Goal: Information Seeking & Learning: Learn about a topic

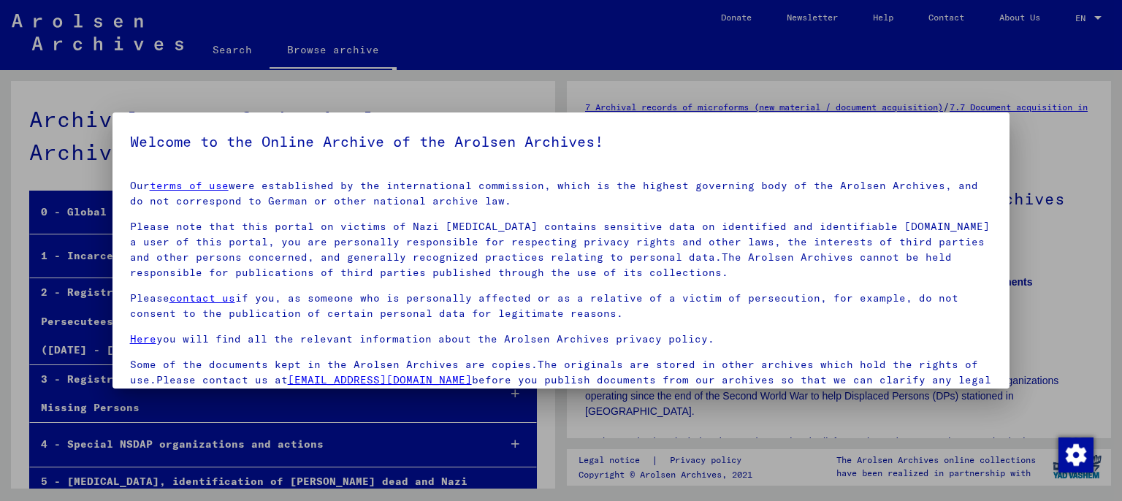
click at [650, 232] on p "Please note that this portal on victims of Nazi [MEDICAL_DATA] contains sensiti…" at bounding box center [561, 249] width 863 height 61
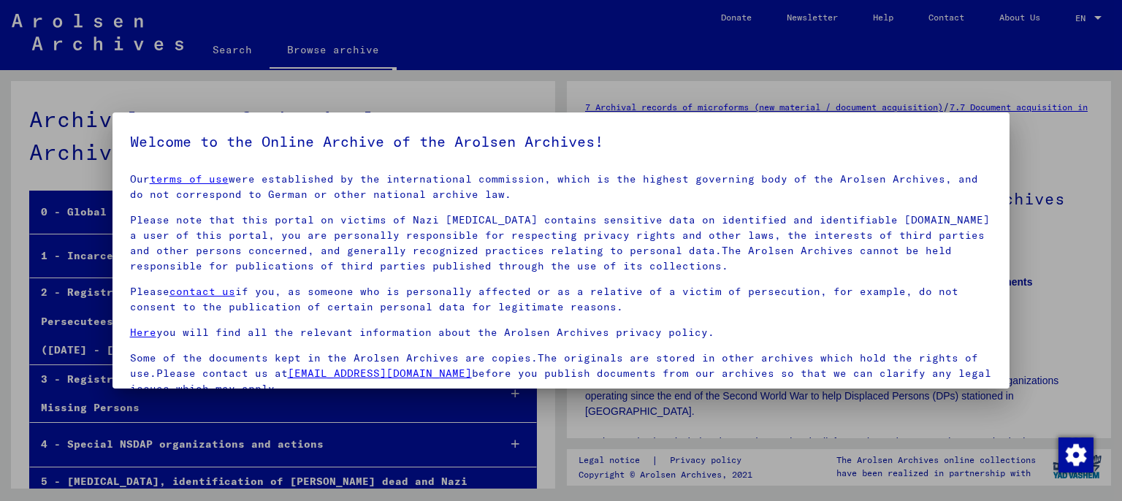
scroll to position [123, 0]
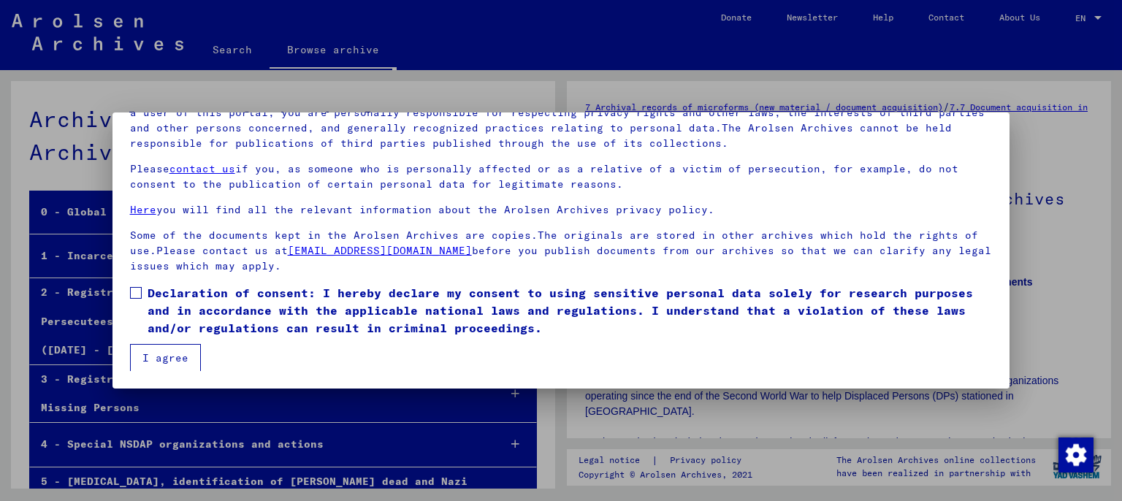
click at [279, 324] on span "Declaration of consent: I hereby declare my consent to using sensitive personal…" at bounding box center [570, 310] width 845 height 53
click at [153, 360] on button "I agree" at bounding box center [165, 358] width 71 height 28
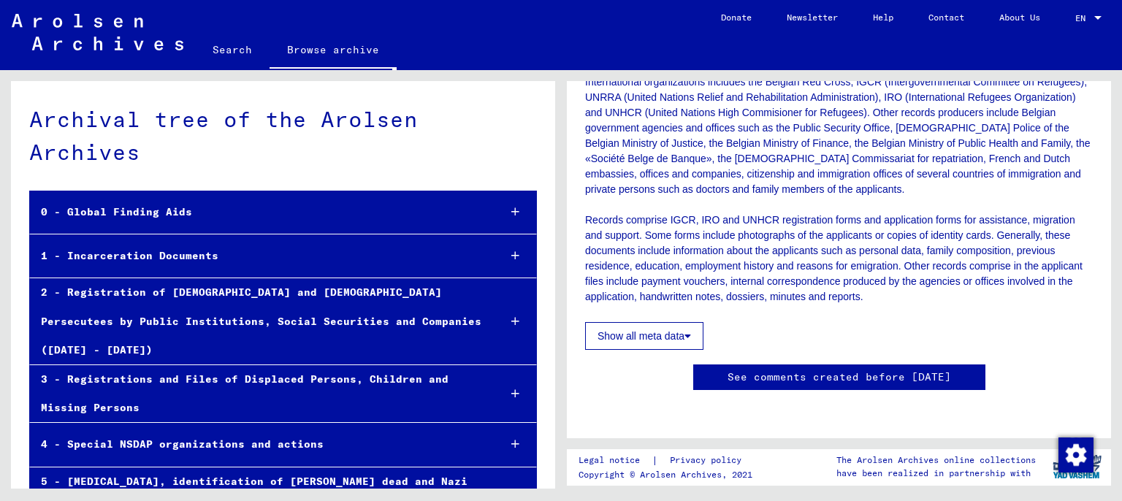
scroll to position [564, 0]
click at [636, 322] on button "Show all meta data" at bounding box center [644, 336] width 118 height 28
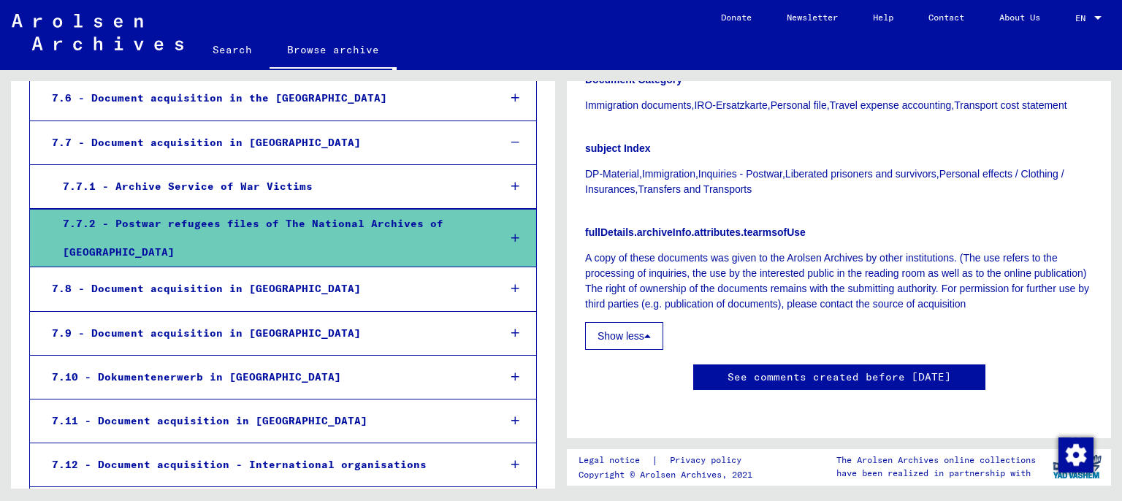
scroll to position [807, 0]
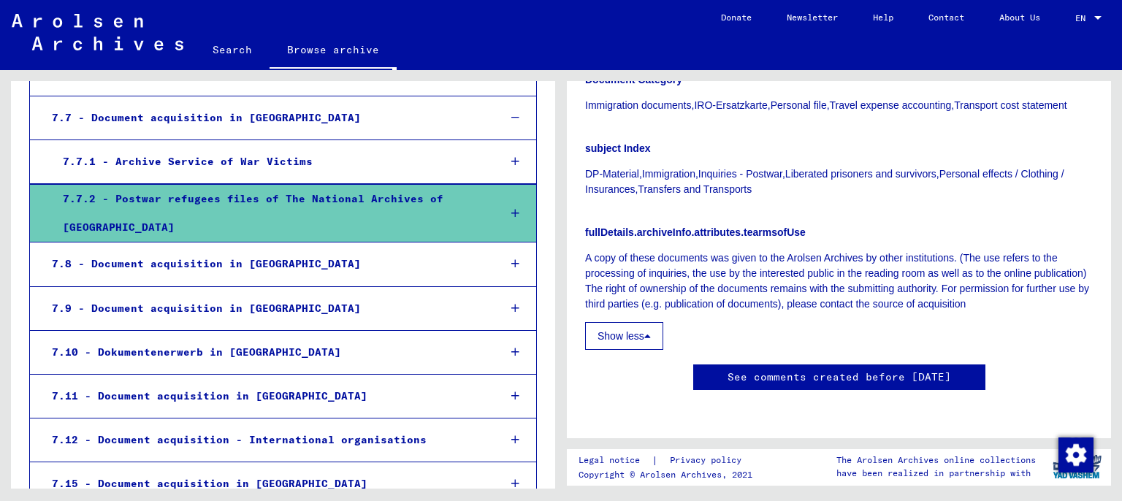
click at [478, 184] on mat-tree-node "7.7.2 - Postwar refugees files of The National Archives of [GEOGRAPHIC_DATA]" at bounding box center [283, 213] width 508 height 58
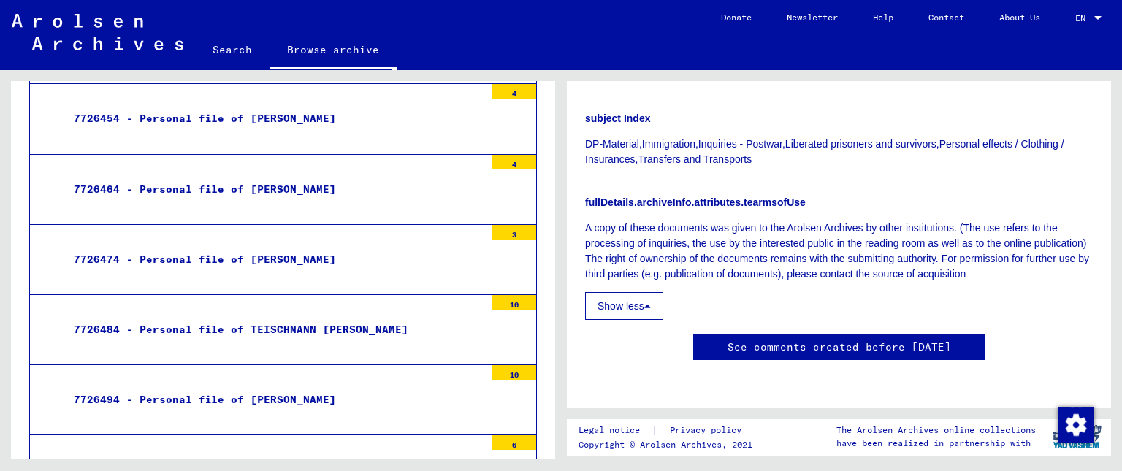
scroll to position [103706, 0]
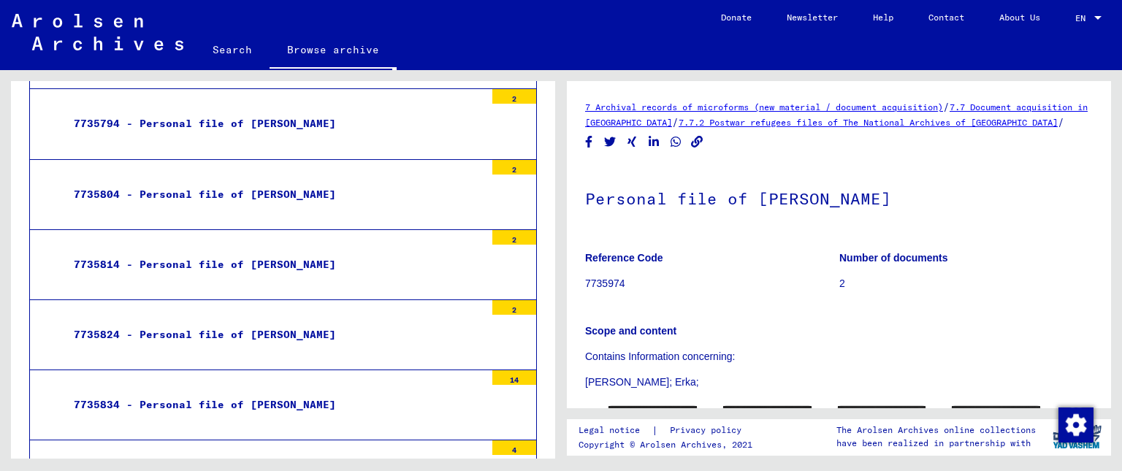
scroll to position [153, 0]
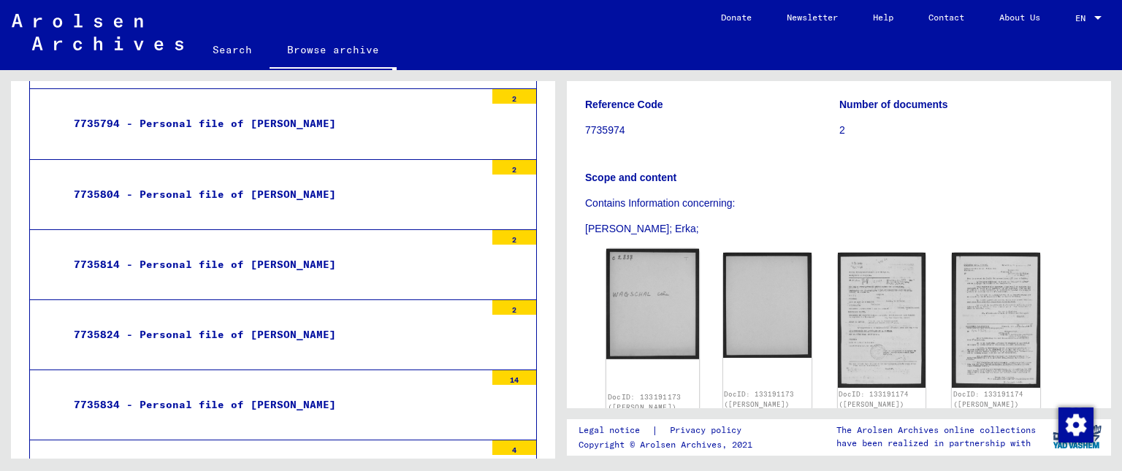
click at [660, 314] on img at bounding box center [652, 304] width 93 height 110
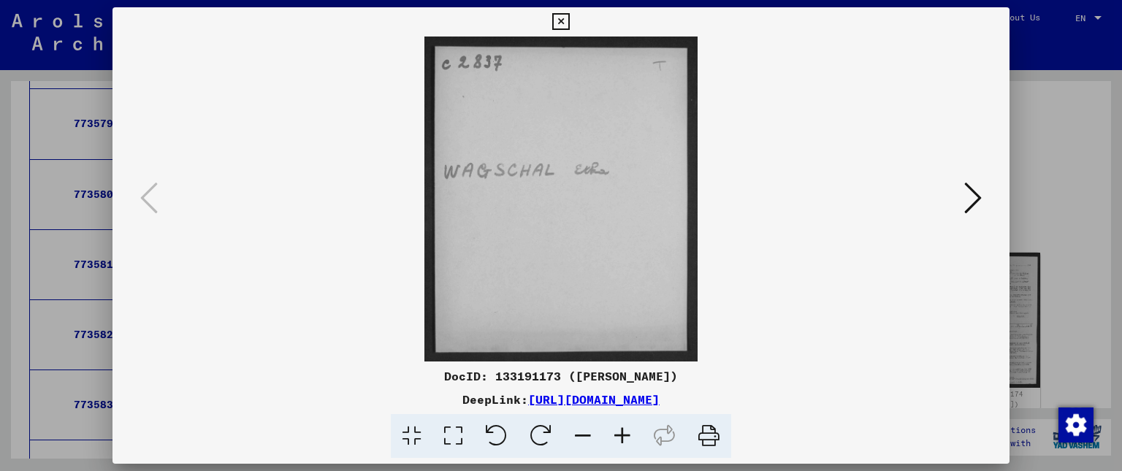
click at [966, 191] on icon at bounding box center [973, 197] width 18 height 35
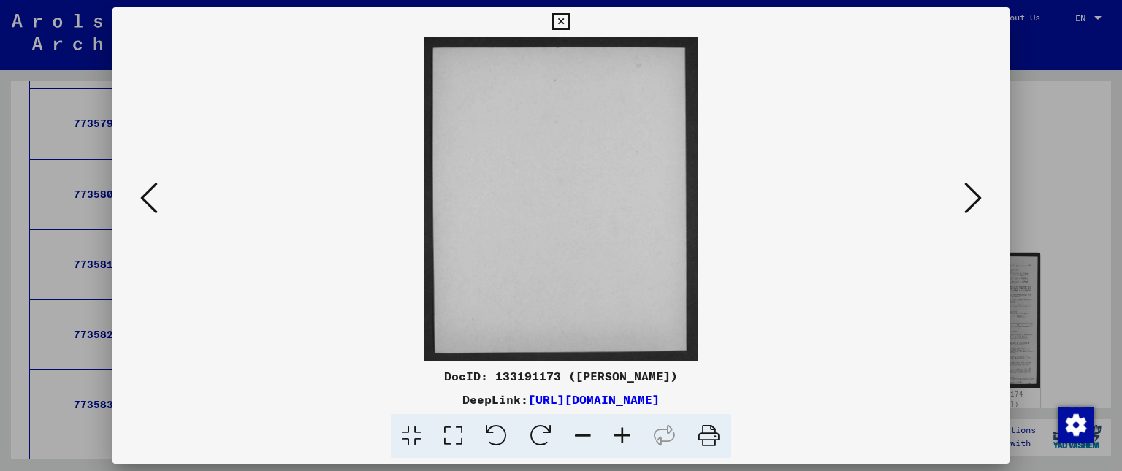
click at [972, 202] on icon at bounding box center [973, 197] width 18 height 35
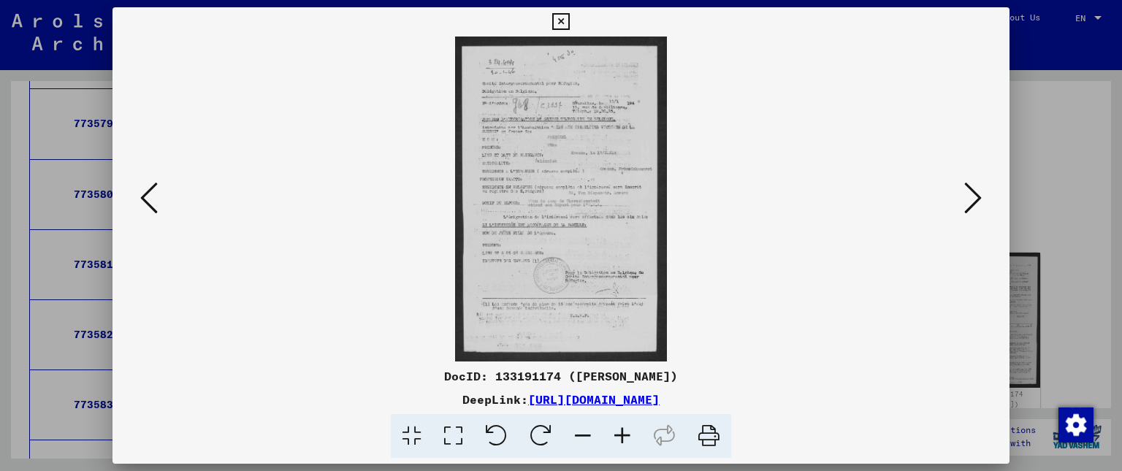
click at [628, 428] on icon at bounding box center [622, 436] width 39 height 45
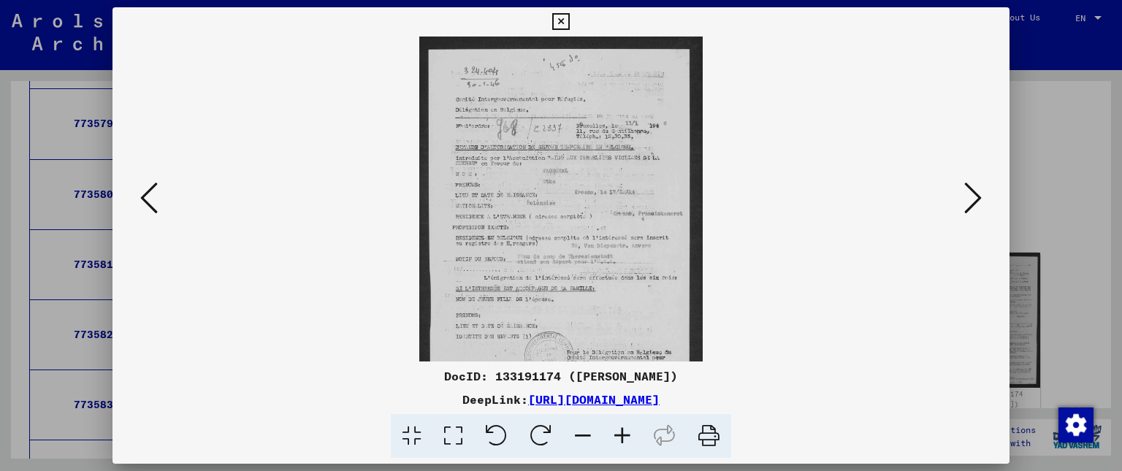
click at [622, 430] on icon at bounding box center [622, 436] width 39 height 45
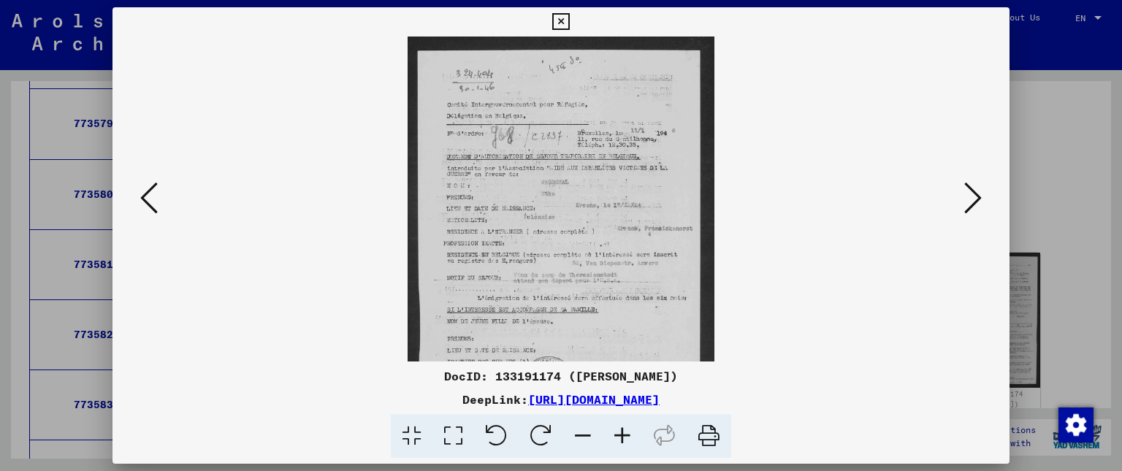
click at [624, 432] on icon at bounding box center [622, 436] width 39 height 45
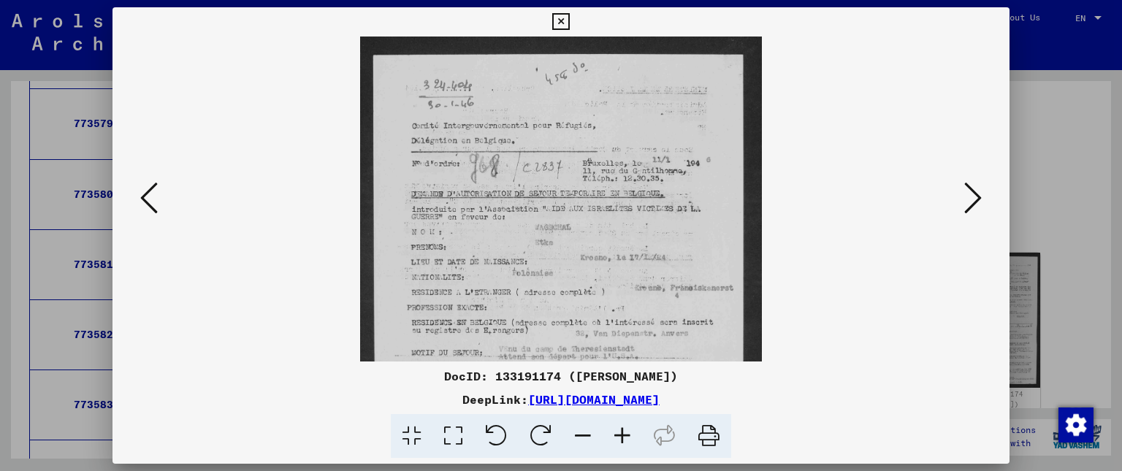
click at [624, 432] on icon at bounding box center [622, 436] width 39 height 45
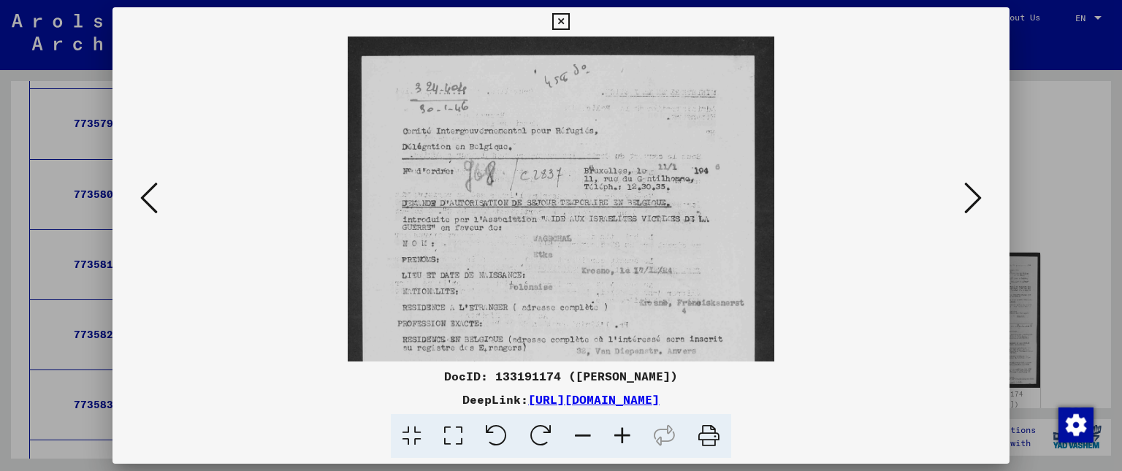
click at [624, 432] on icon at bounding box center [622, 436] width 39 height 45
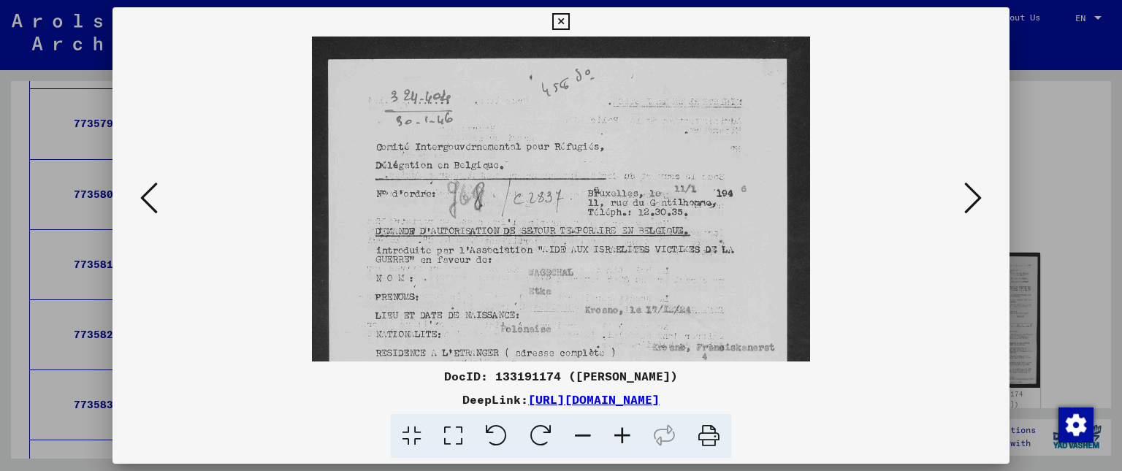
click at [624, 432] on icon at bounding box center [622, 436] width 39 height 45
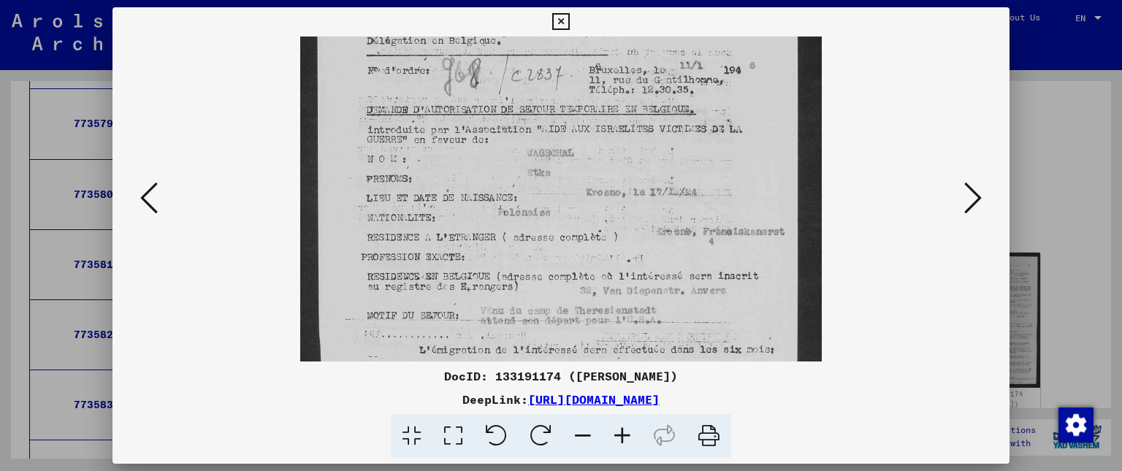
scroll to position [158, 0]
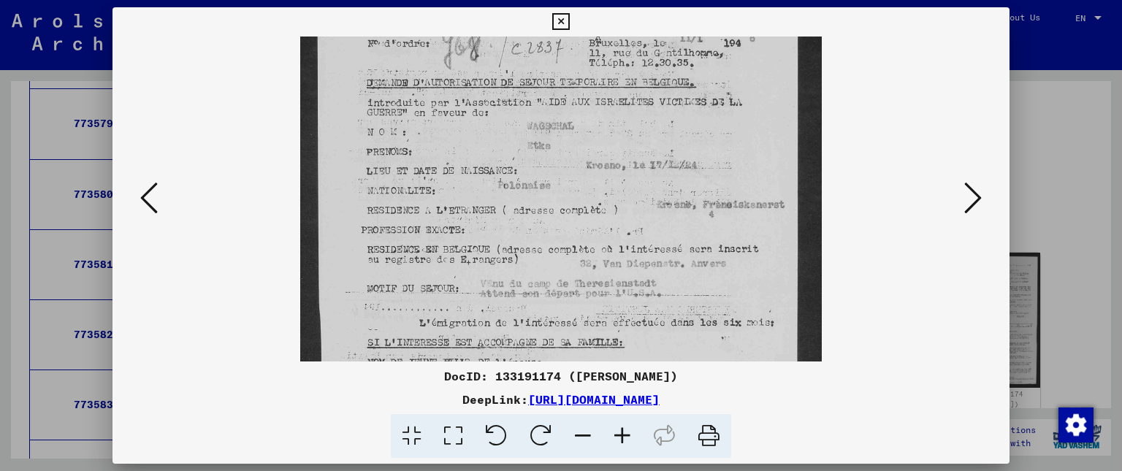
drag, startPoint x: 666, startPoint y: 288, endPoint x: 681, endPoint y: 130, distance: 158.6
click at [681, 130] on img at bounding box center [561, 279] width 522 height 800
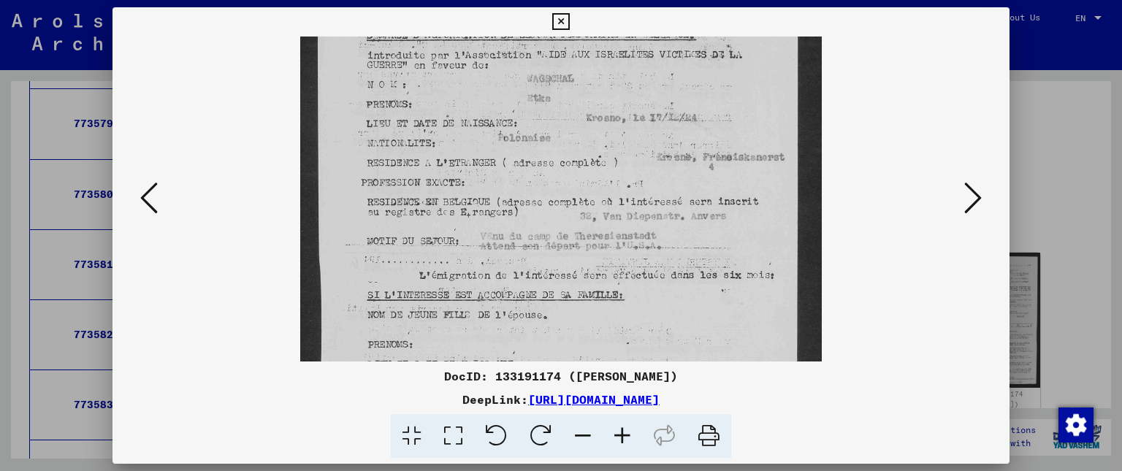
drag, startPoint x: 674, startPoint y: 321, endPoint x: 685, endPoint y: 162, distance: 159.0
click at [685, 162] on img at bounding box center [561, 231] width 522 height 800
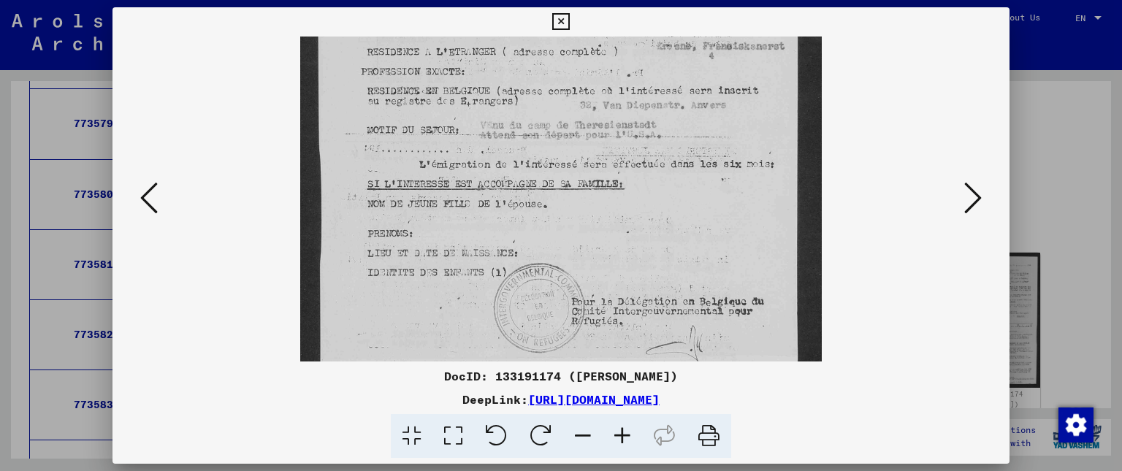
drag, startPoint x: 684, startPoint y: 285, endPoint x: 685, endPoint y: 191, distance: 93.5
click at [685, 191] on img at bounding box center [561, 120] width 522 height 800
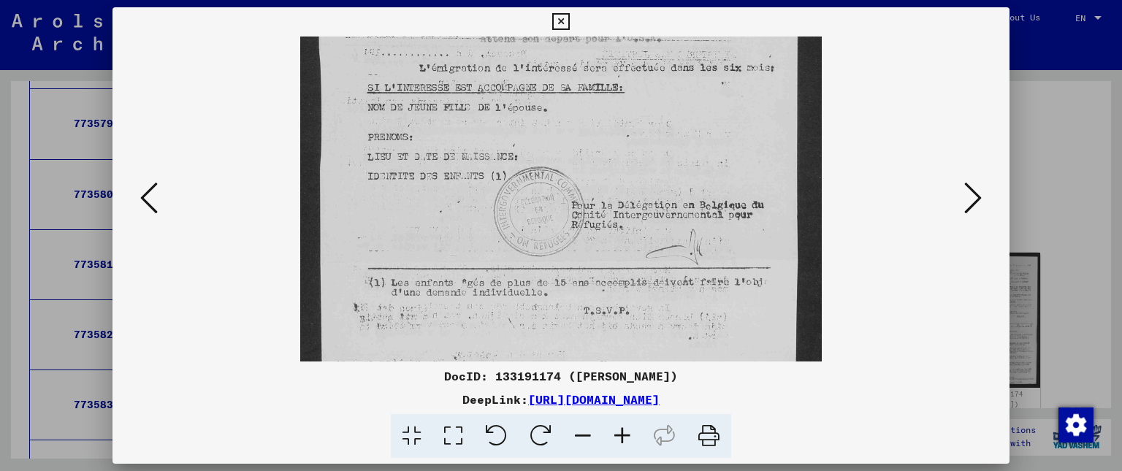
click at [569, 20] on icon at bounding box center [560, 22] width 17 height 18
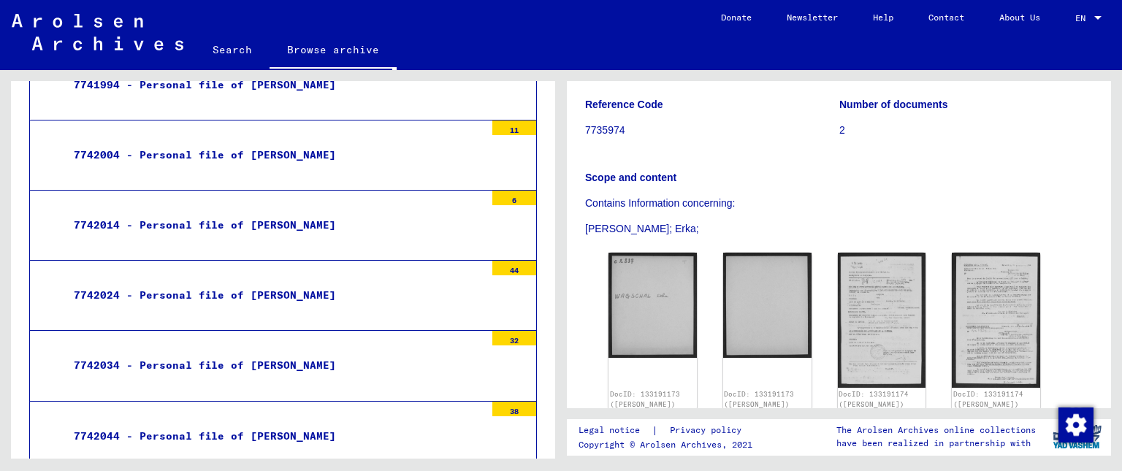
scroll to position [203310, 0]
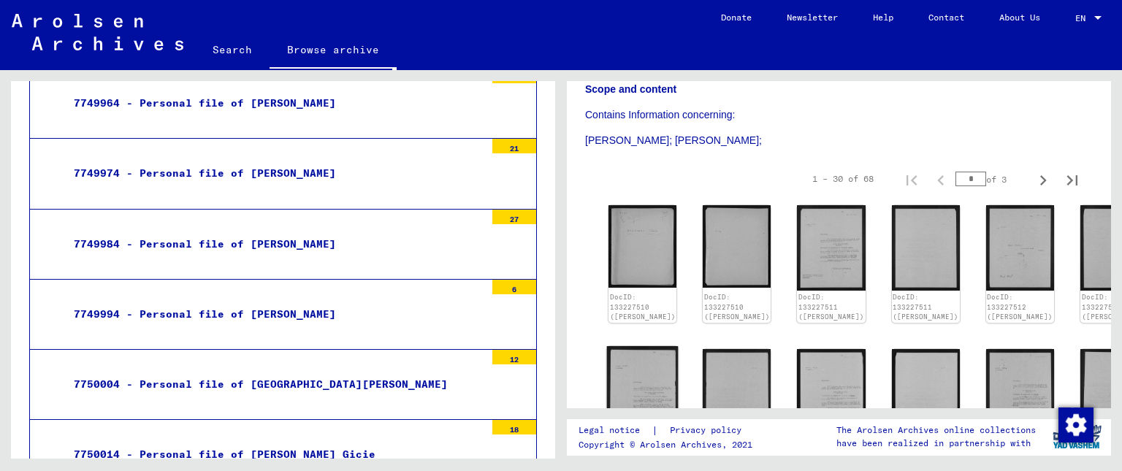
scroll to position [403, 0]
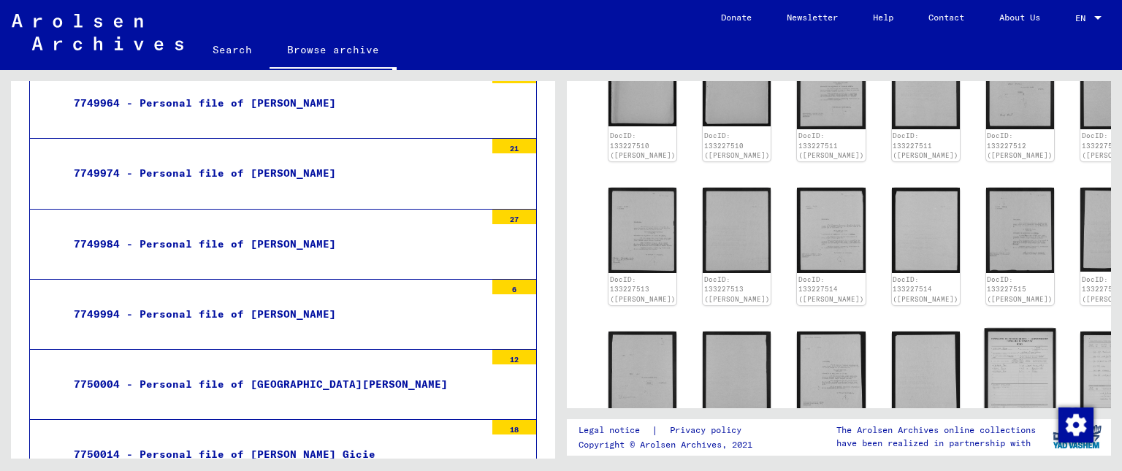
click at [984, 342] on img at bounding box center [1020, 383] width 72 height 110
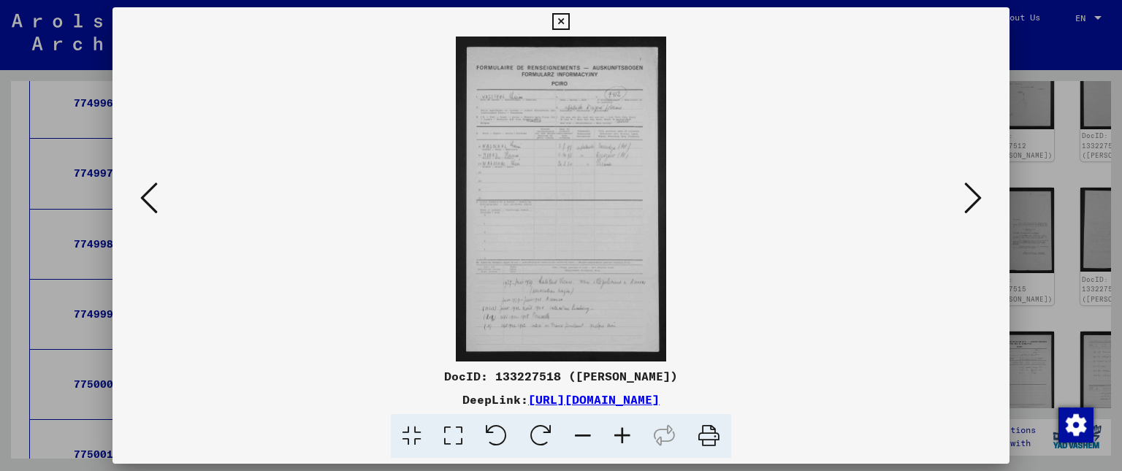
click at [621, 433] on icon at bounding box center [622, 436] width 39 height 45
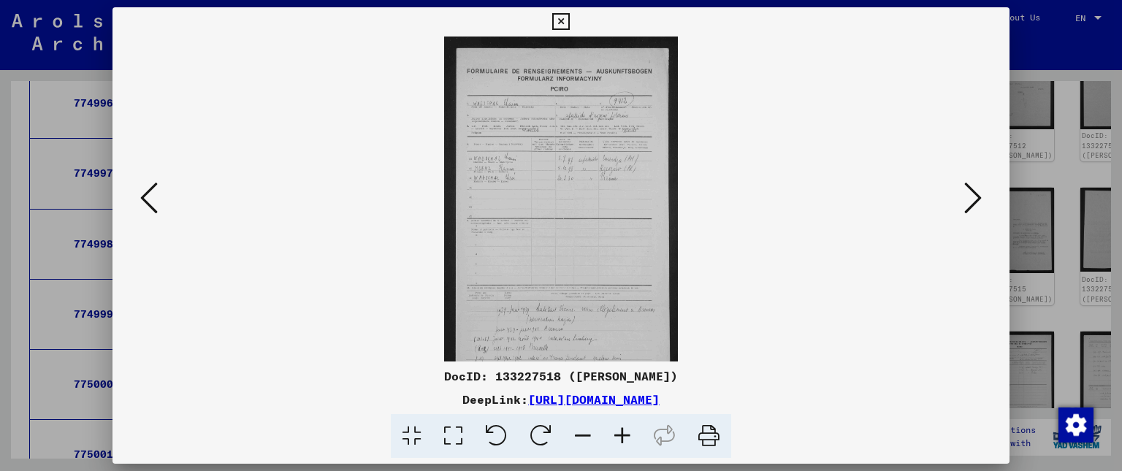
click at [621, 433] on icon at bounding box center [622, 436] width 39 height 45
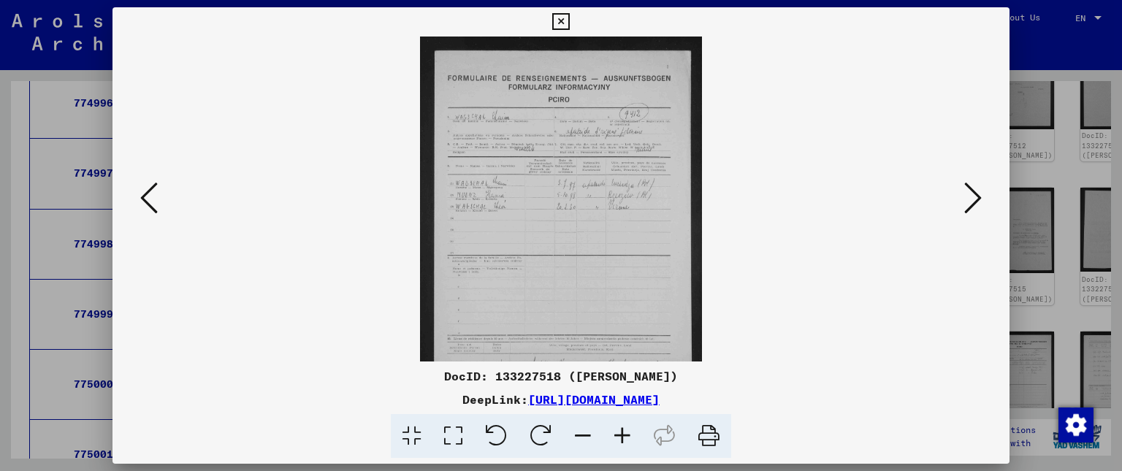
click at [621, 433] on icon at bounding box center [622, 436] width 39 height 45
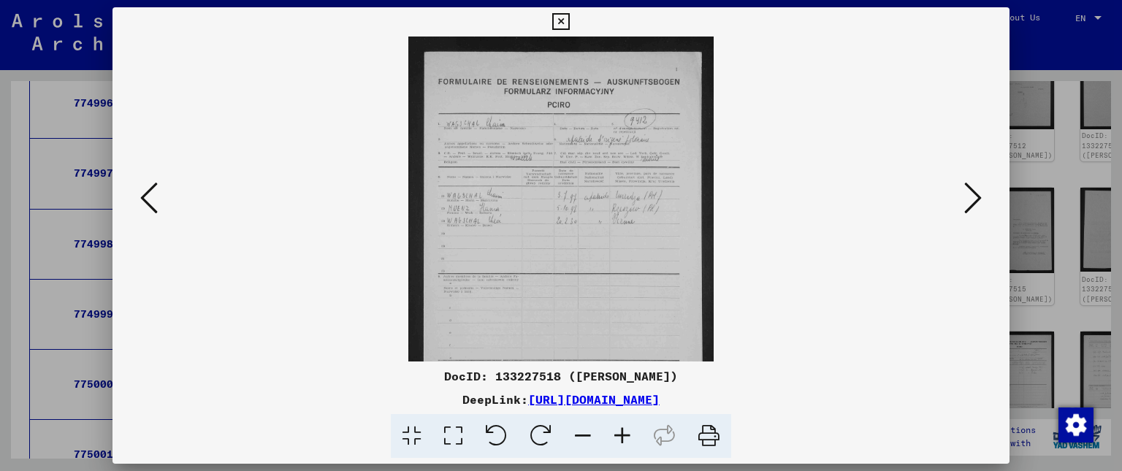
click at [621, 433] on icon at bounding box center [622, 436] width 39 height 45
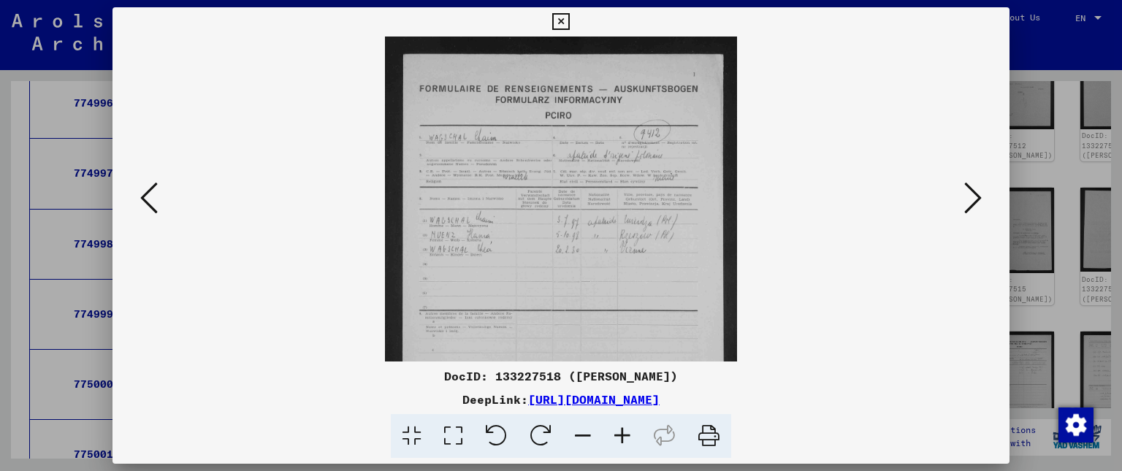
click at [621, 433] on icon at bounding box center [622, 436] width 39 height 45
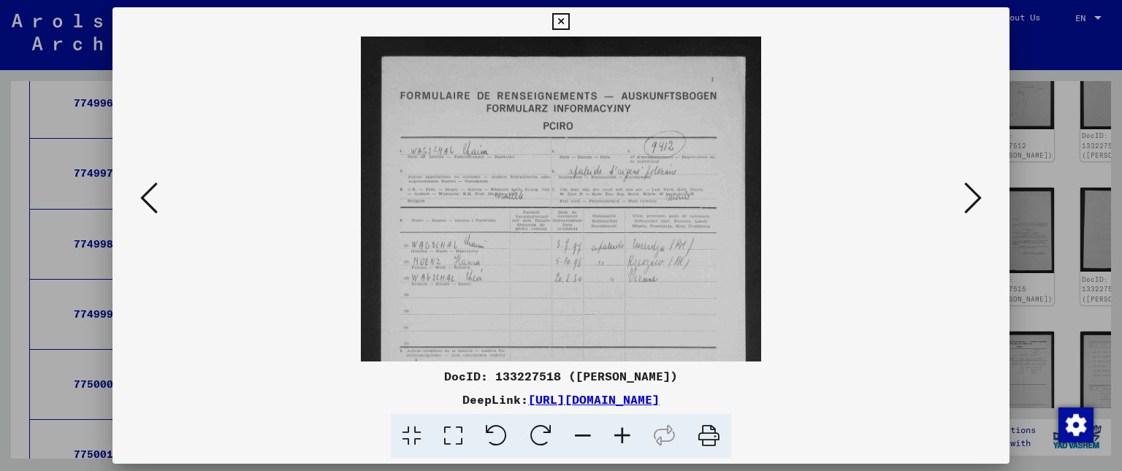
click at [621, 433] on icon at bounding box center [622, 436] width 39 height 45
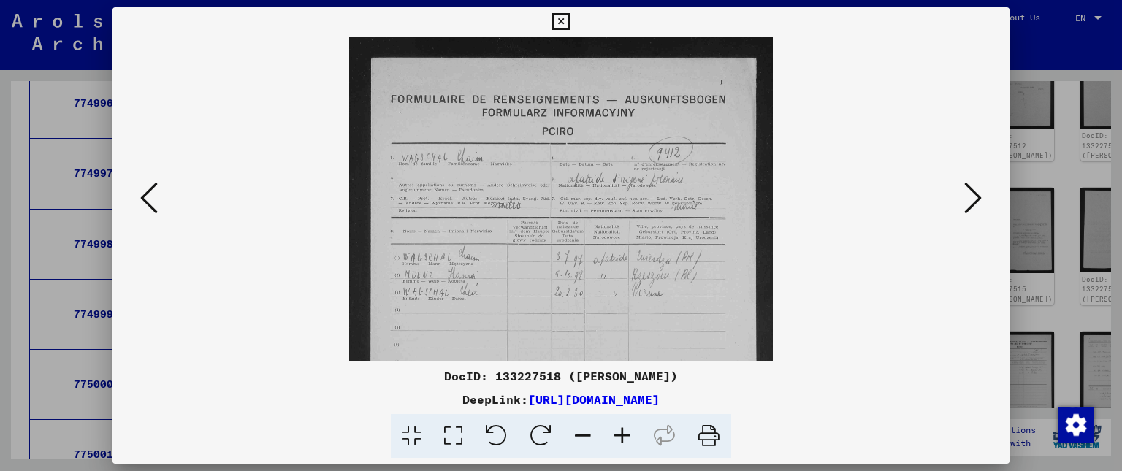
click at [621, 433] on icon at bounding box center [622, 436] width 39 height 45
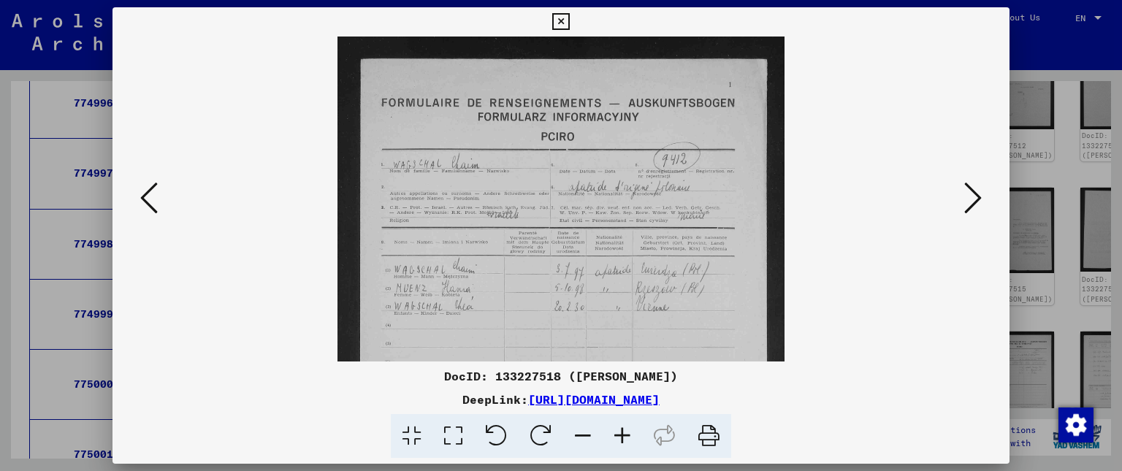
click at [621, 433] on icon at bounding box center [622, 436] width 39 height 45
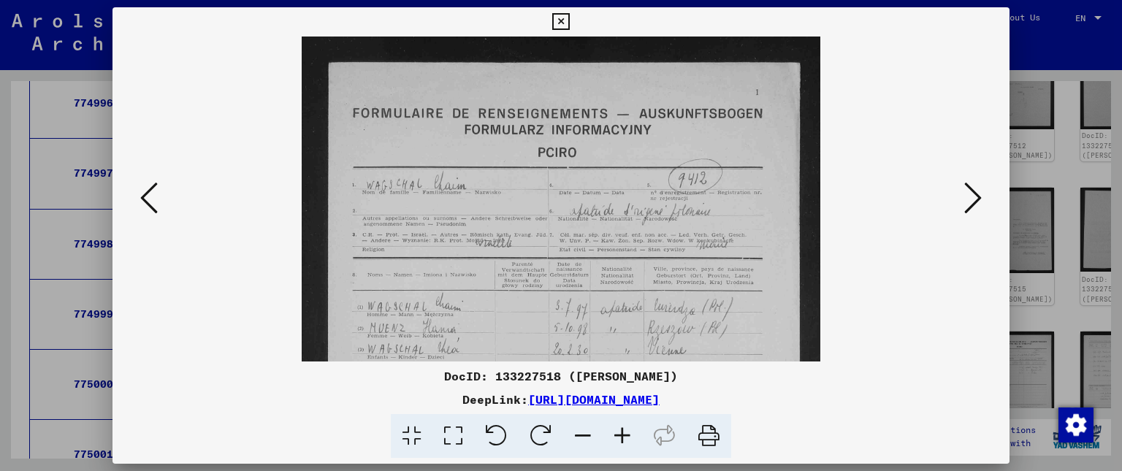
click at [621, 433] on icon at bounding box center [622, 436] width 39 height 45
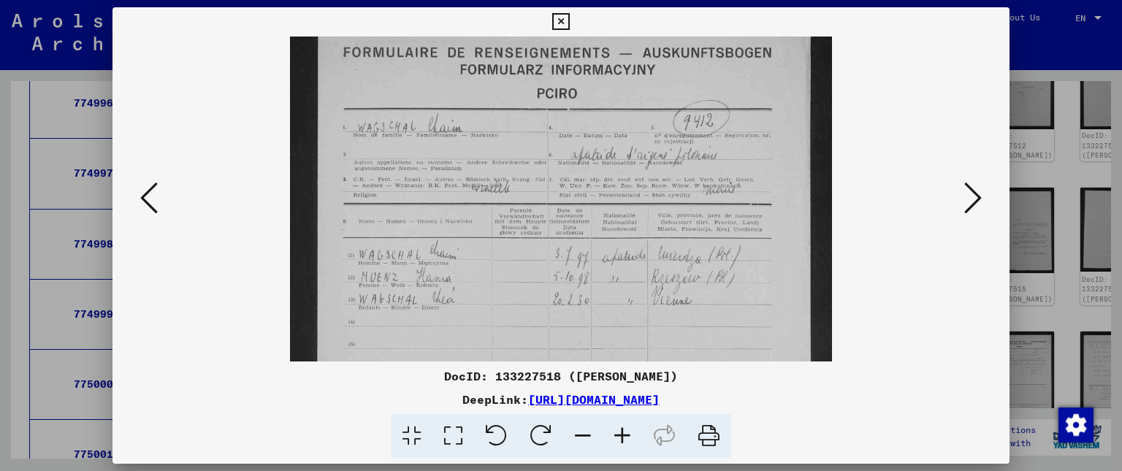
scroll to position [65, 0]
drag, startPoint x: 729, startPoint y: 321, endPoint x: 741, endPoint y: 256, distance: 66.1
click at [741, 256] on img at bounding box center [561, 390] width 542 height 837
click at [569, 24] on icon at bounding box center [560, 22] width 17 height 18
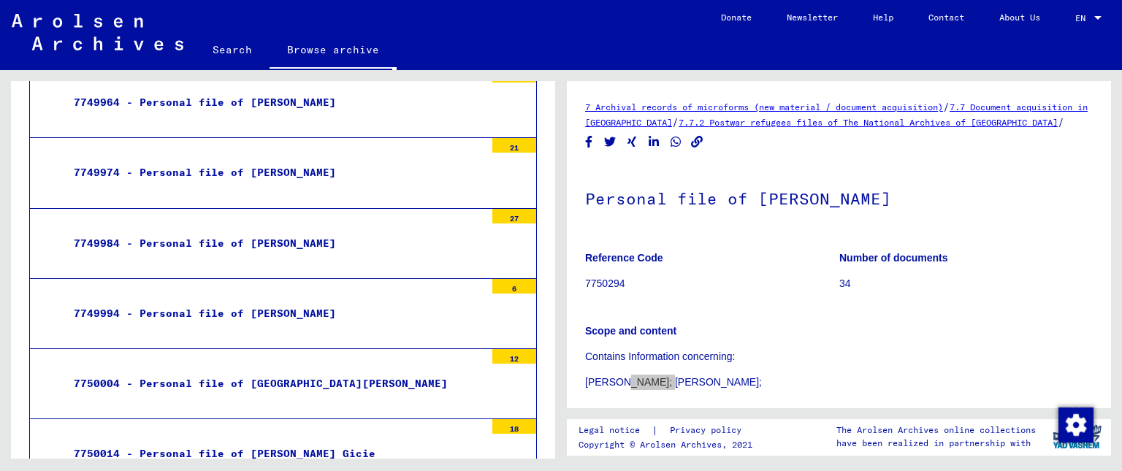
scroll to position [320, 0]
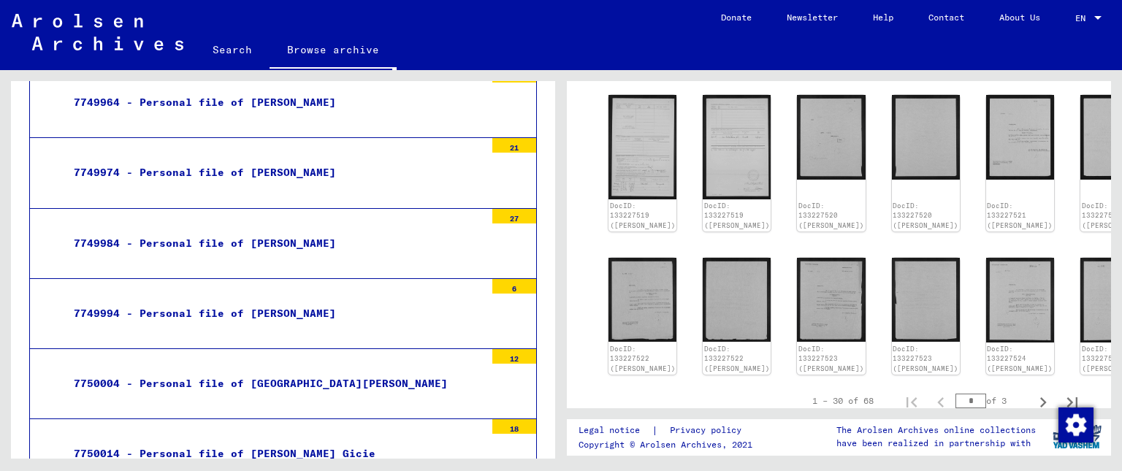
scroll to position [965, 0]
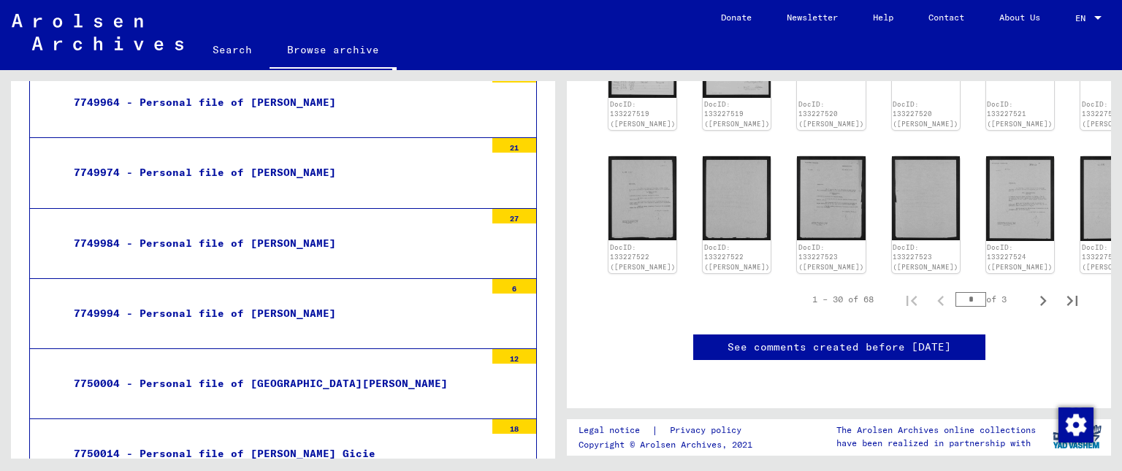
click at [1040, 296] on icon "Next page" at bounding box center [1043, 301] width 7 height 10
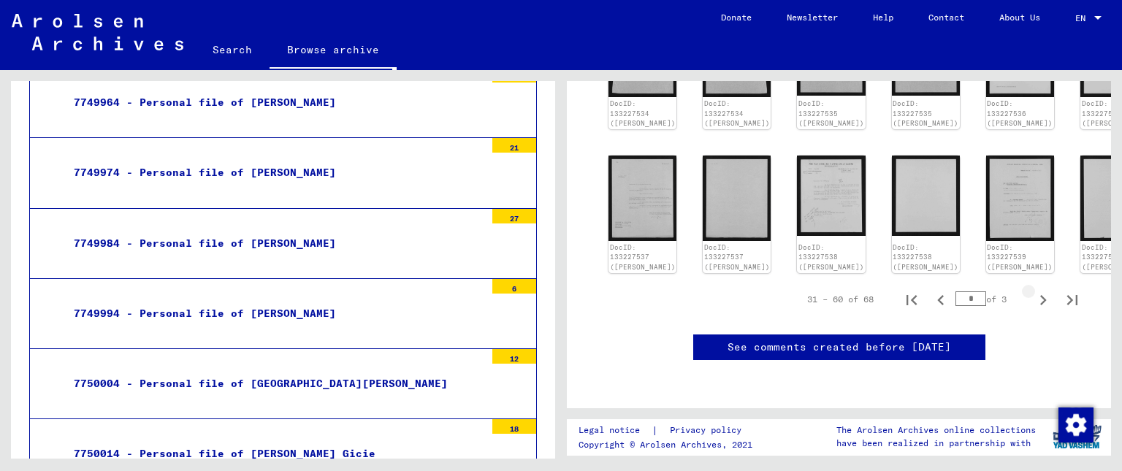
type input "*"
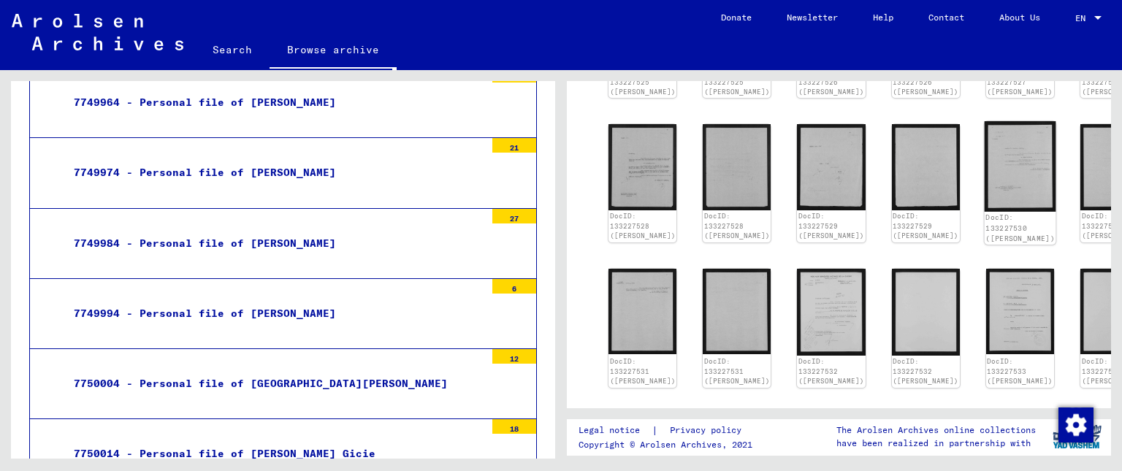
scroll to position [791, 0]
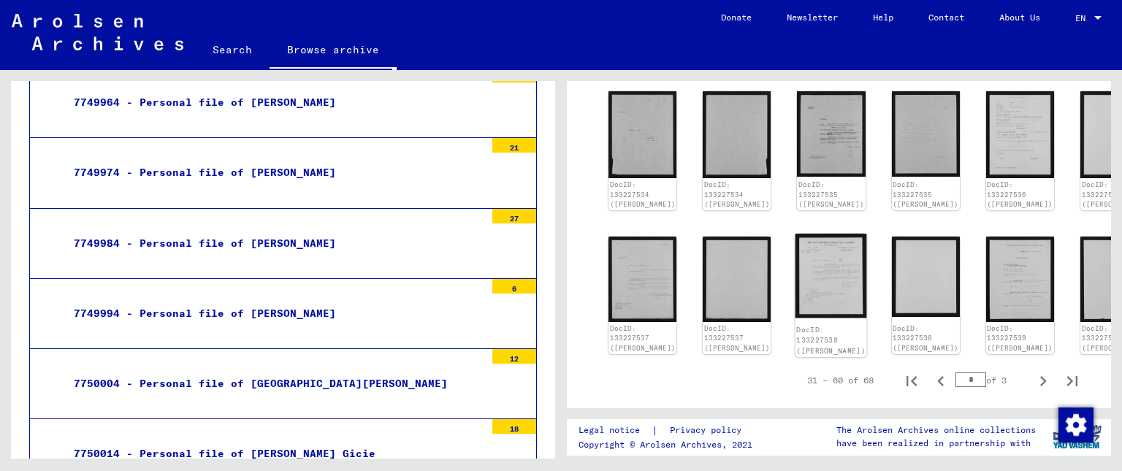
click at [796, 243] on img at bounding box center [832, 276] width 72 height 85
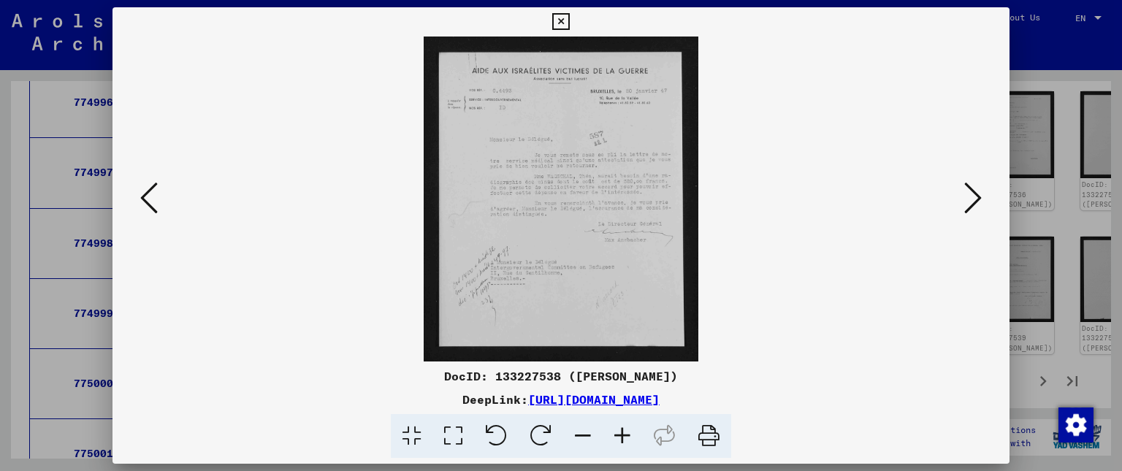
click at [618, 438] on icon at bounding box center [622, 436] width 39 height 45
click at [618, 437] on icon at bounding box center [622, 436] width 39 height 45
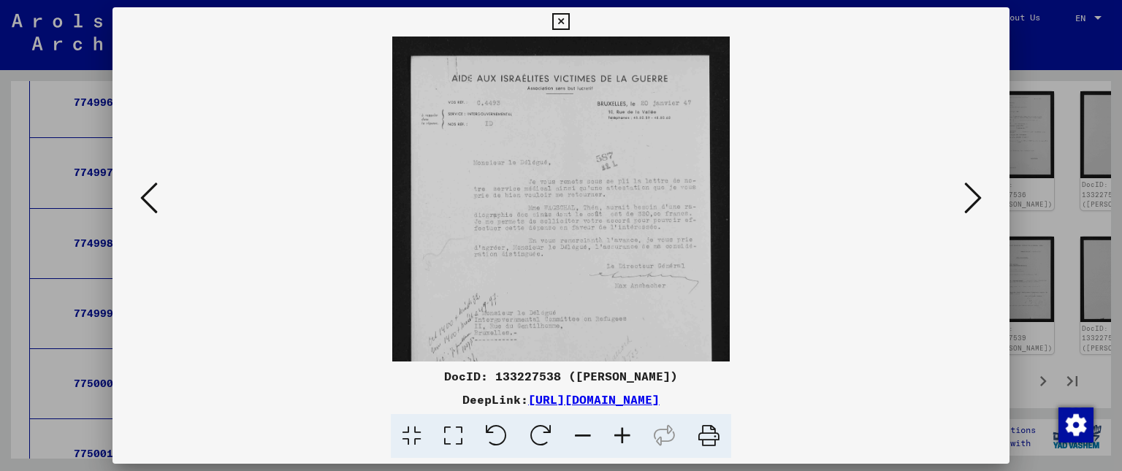
click at [618, 437] on icon at bounding box center [622, 436] width 39 height 45
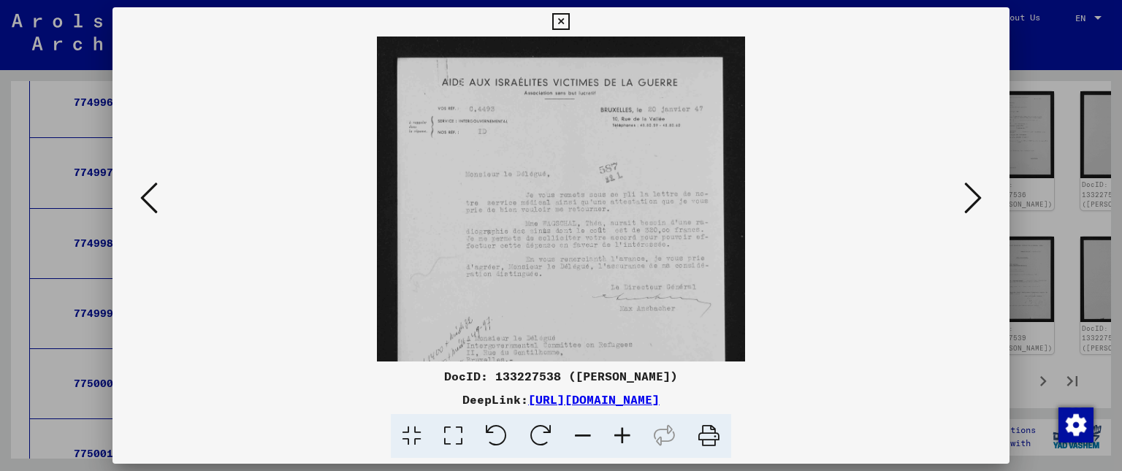
click at [618, 437] on icon at bounding box center [622, 436] width 39 height 45
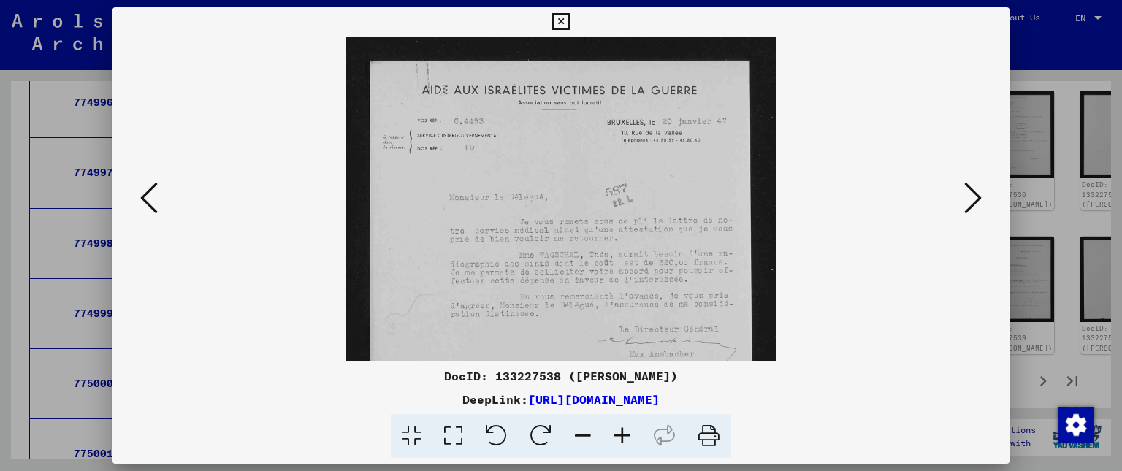
click at [618, 437] on icon at bounding box center [622, 436] width 39 height 45
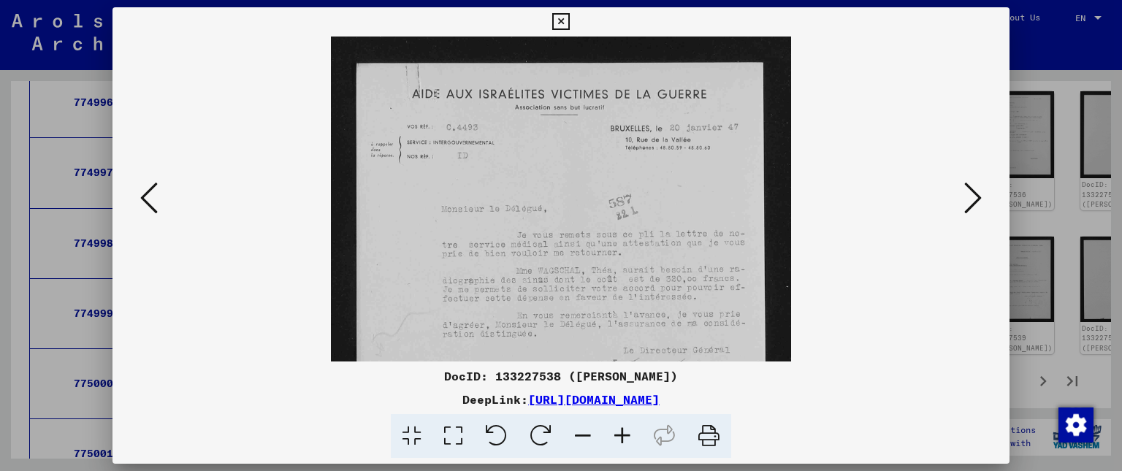
click at [569, 16] on icon at bounding box center [560, 22] width 17 height 18
